Goal: Transaction & Acquisition: Purchase product/service

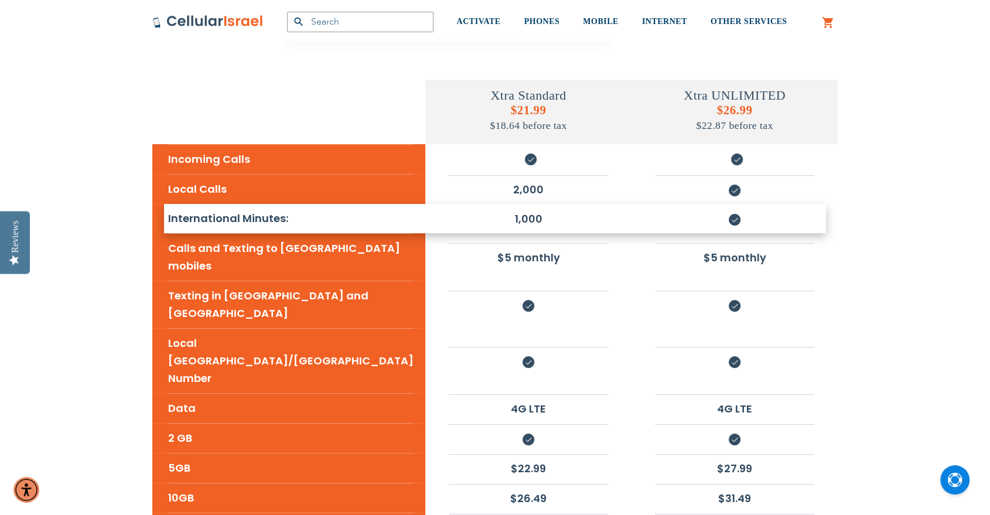
scroll to position [325, 0]
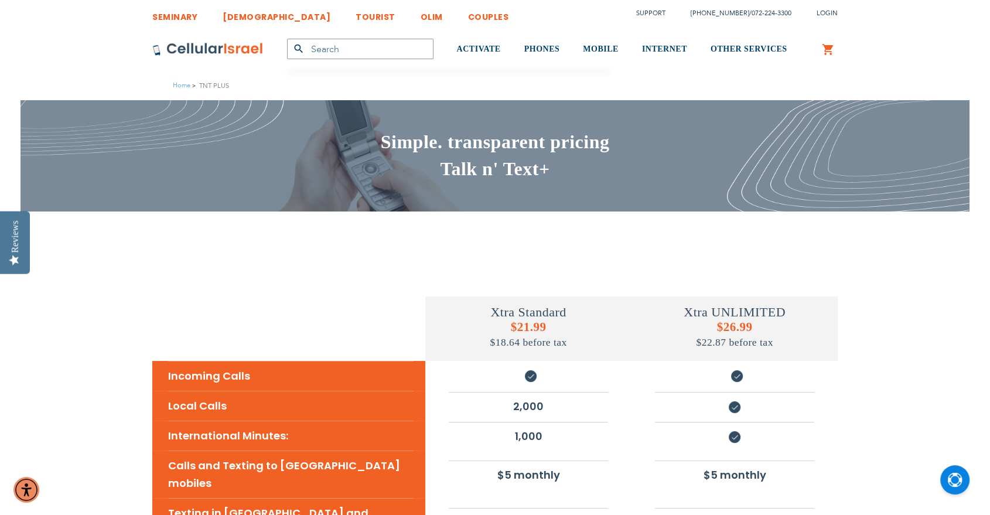
click at [903, 40] on div "Products No Result Menu Account ACTIVATE PHONES Kosher Phones Talk n' Text Phon…" at bounding box center [495, 50] width 990 height 44
